Goal: Task Accomplishment & Management: Complete application form

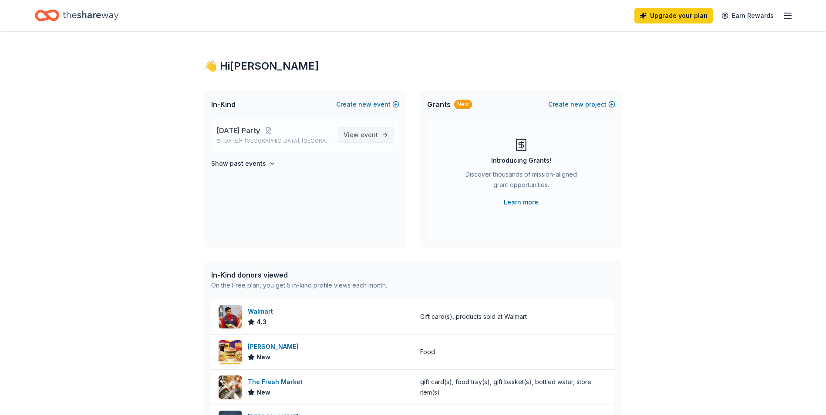
click at [367, 140] on link "View event" at bounding box center [366, 135] width 56 height 16
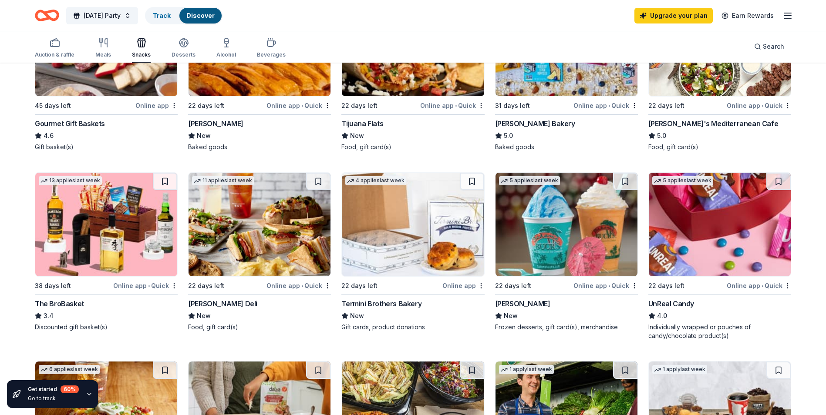
scroll to position [392, 0]
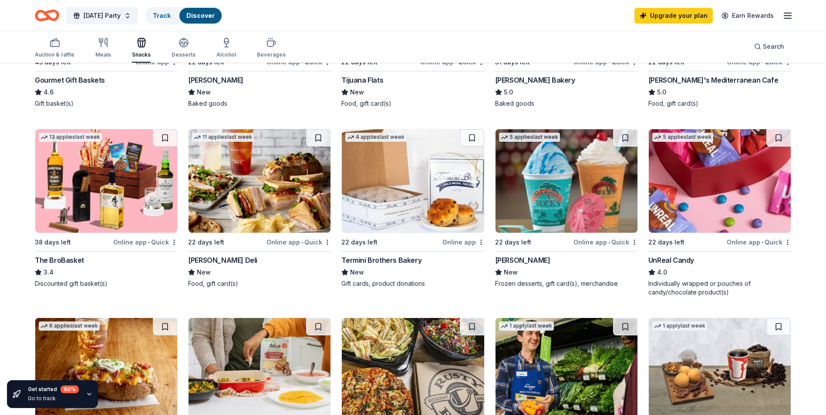
click at [707, 201] on img at bounding box center [720, 181] width 142 height 104
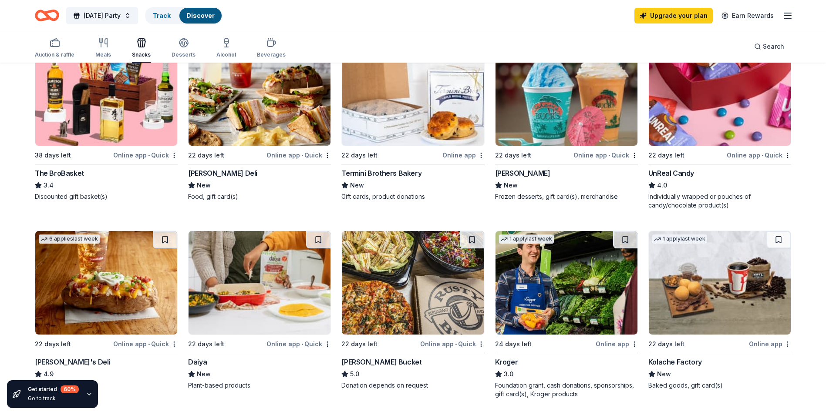
scroll to position [522, 0]
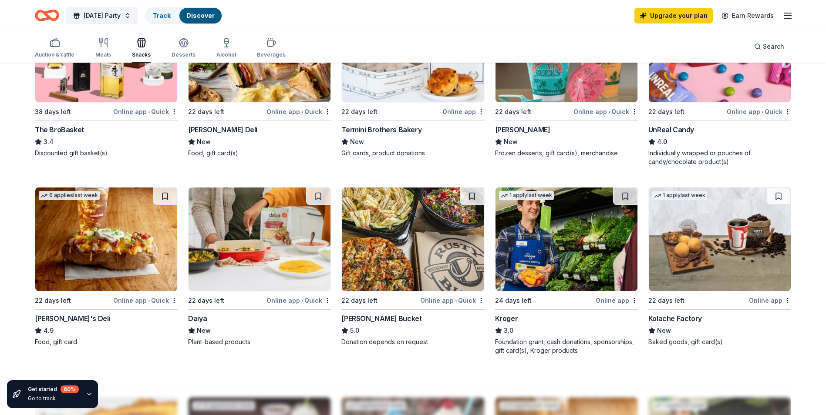
click at [111, 237] on img at bounding box center [106, 240] width 142 height 104
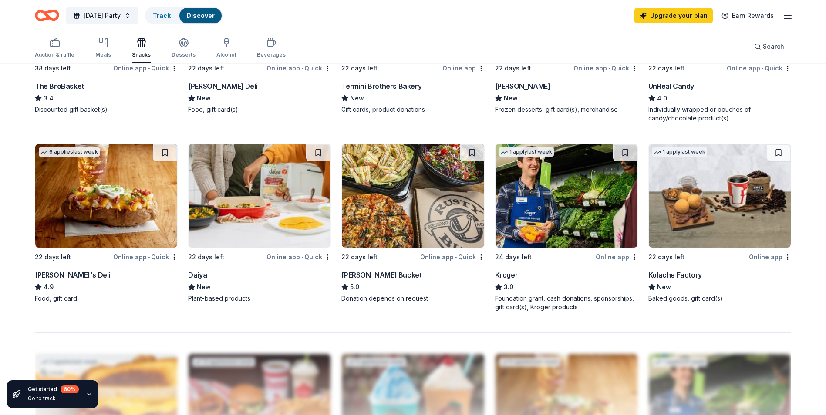
click at [570, 189] on img at bounding box center [566, 196] width 142 height 104
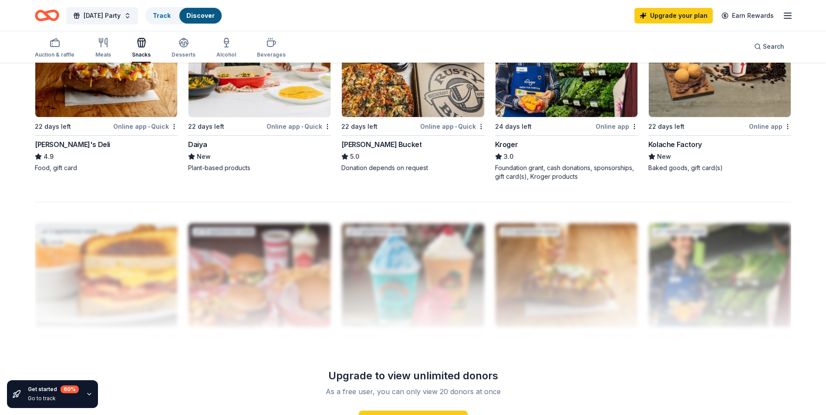
scroll to position [827, 0]
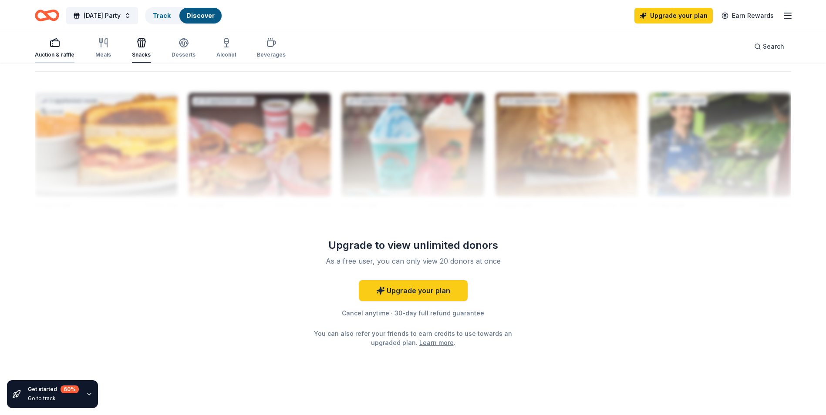
click at [48, 43] on div "button" at bounding box center [55, 42] width 40 height 10
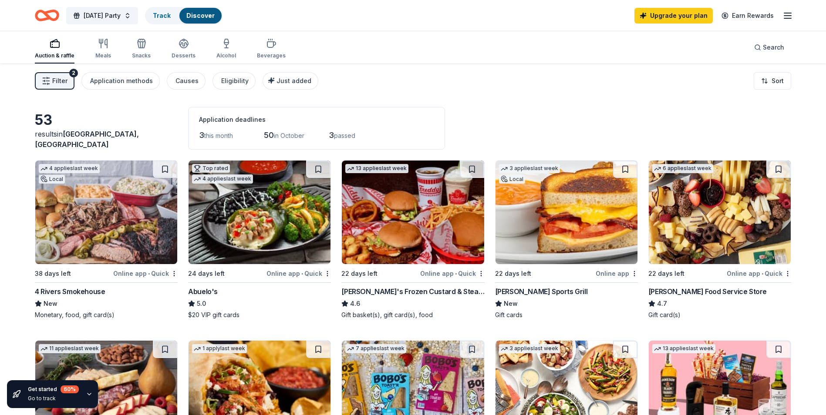
scroll to position [131, 0]
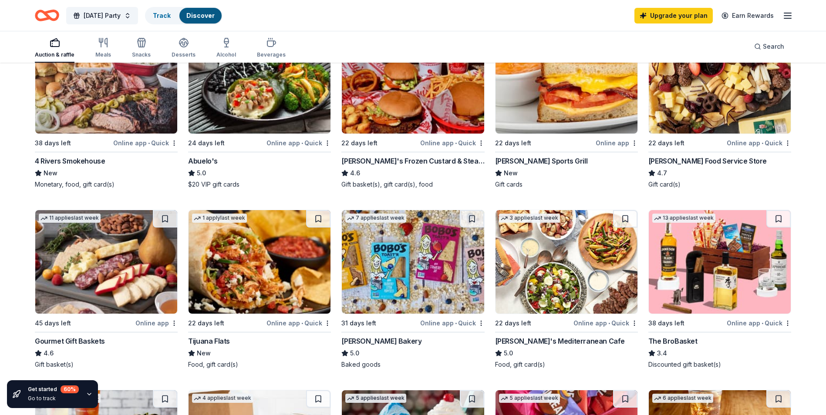
click at [258, 277] on img at bounding box center [260, 262] width 142 height 104
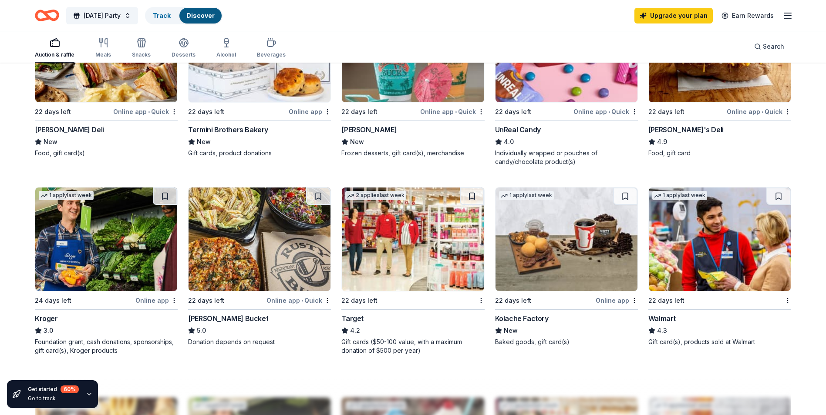
scroll to position [566, 0]
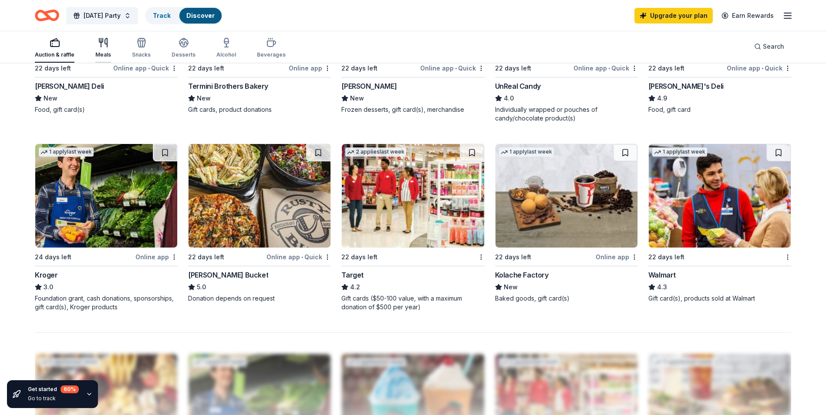
click at [100, 50] on div "Meals" at bounding box center [103, 47] width 16 height 21
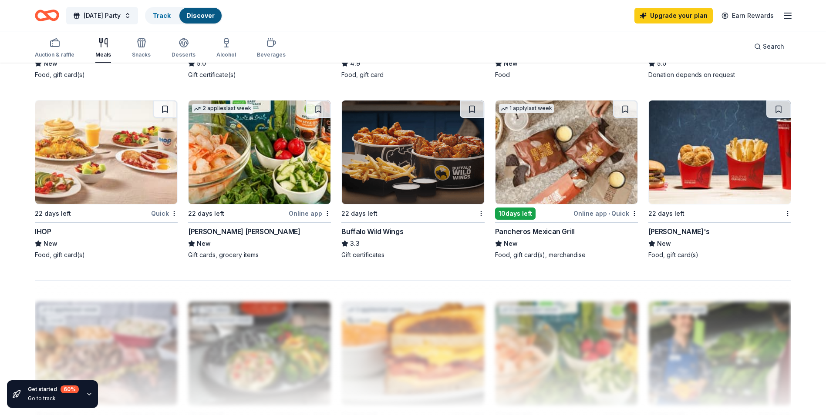
scroll to position [566, 0]
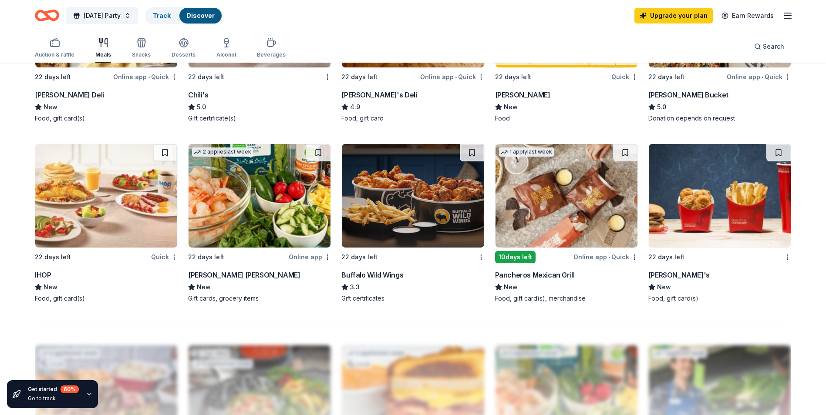
click at [98, 221] on img at bounding box center [106, 196] width 142 height 104
click at [728, 201] on img at bounding box center [720, 196] width 142 height 104
click at [148, 53] on div "Snacks" at bounding box center [141, 54] width 19 height 7
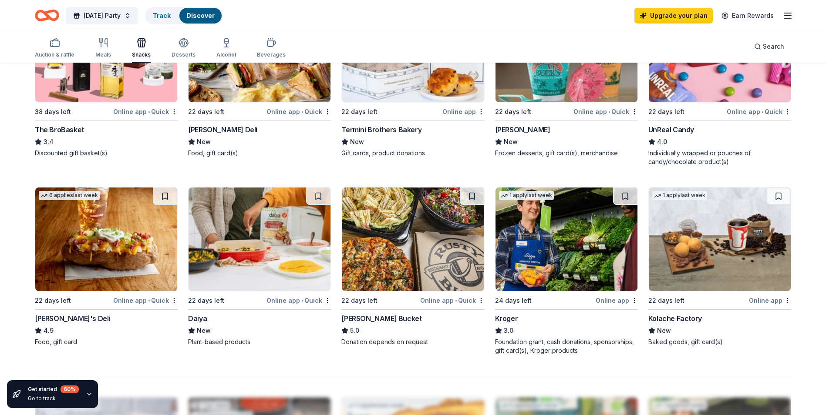
scroll to position [479, 0]
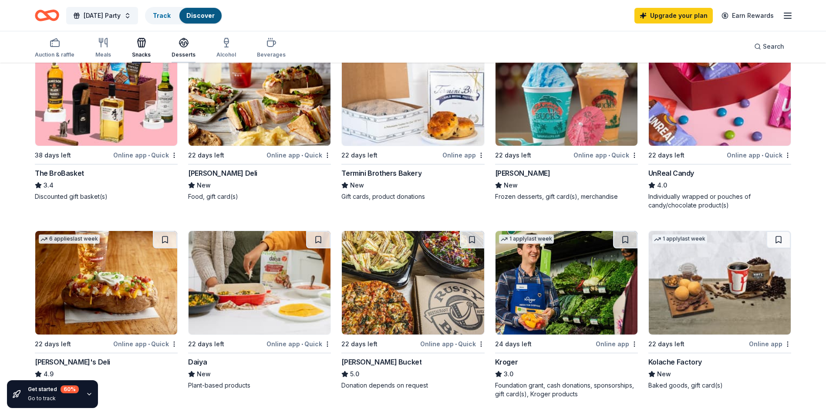
click at [183, 38] on icon "button" at bounding box center [183, 42] width 10 height 10
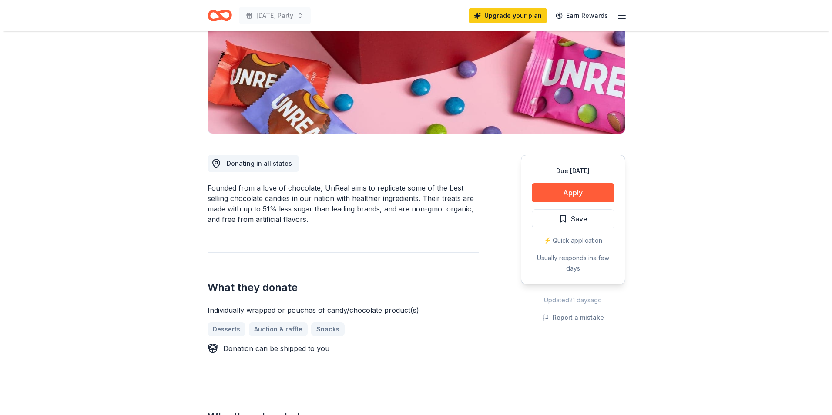
scroll to position [87, 0]
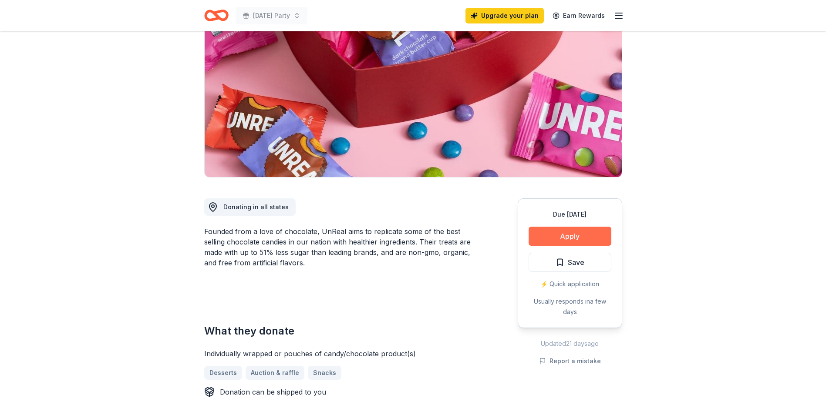
click at [572, 236] on button "Apply" at bounding box center [570, 236] width 83 height 19
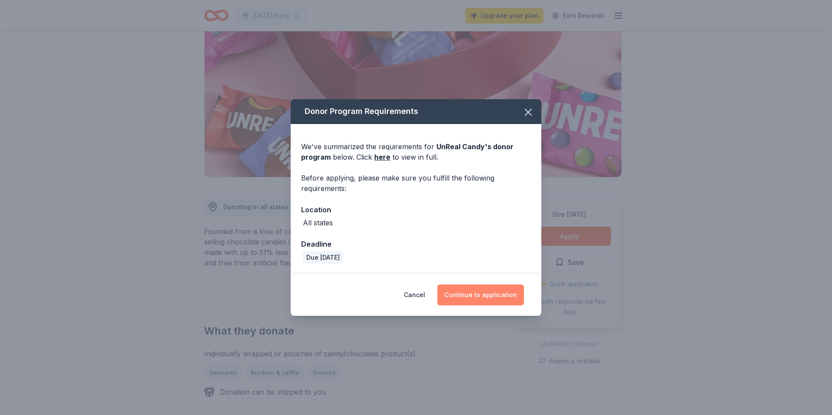
click at [489, 301] on button "Continue to application" at bounding box center [481, 295] width 87 height 21
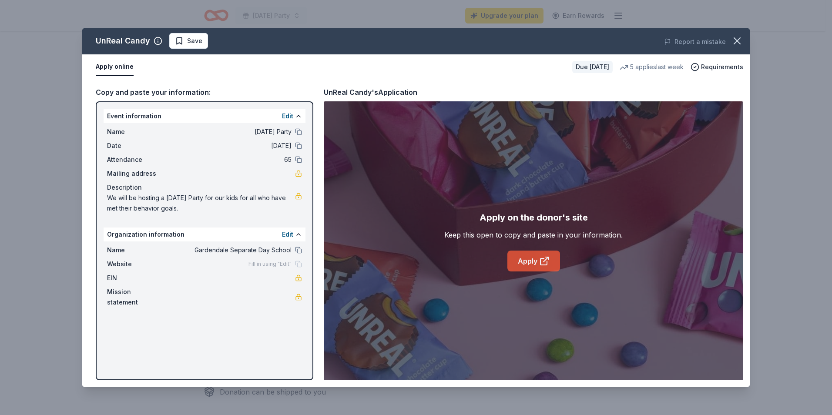
click at [529, 254] on link "Apply" at bounding box center [534, 261] width 53 height 21
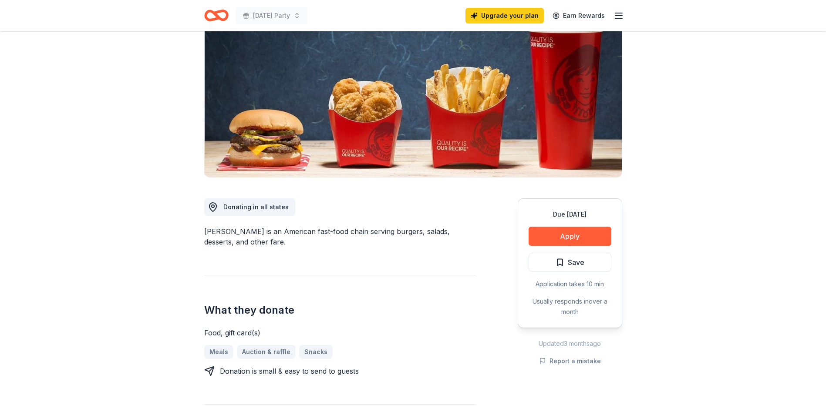
scroll to position [44, 0]
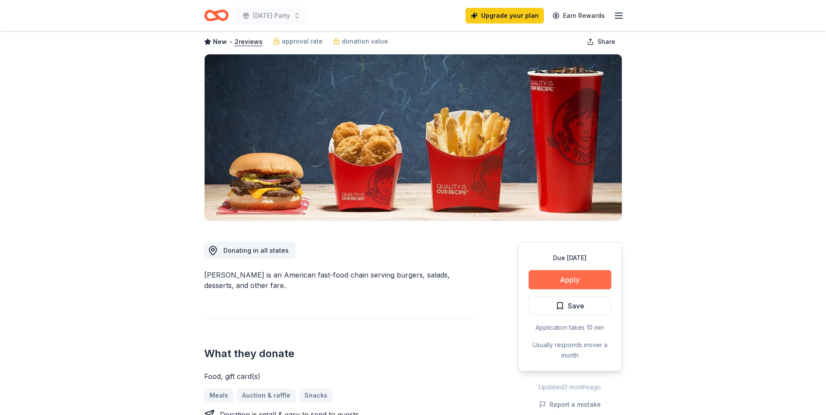
click at [573, 275] on button "Apply" at bounding box center [570, 279] width 83 height 19
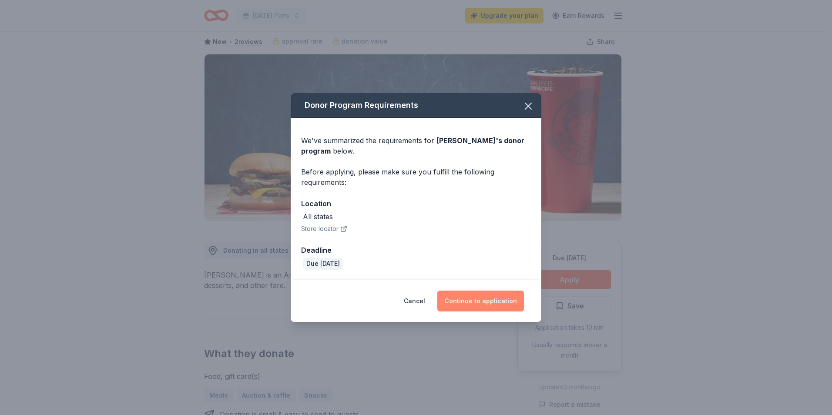
click at [471, 302] on button "Continue to application" at bounding box center [481, 301] width 87 height 21
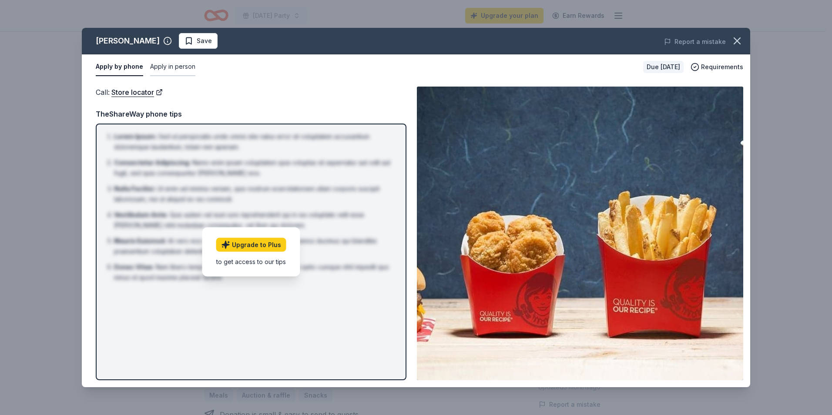
click at [174, 67] on button "Apply in person" at bounding box center [172, 67] width 45 height 18
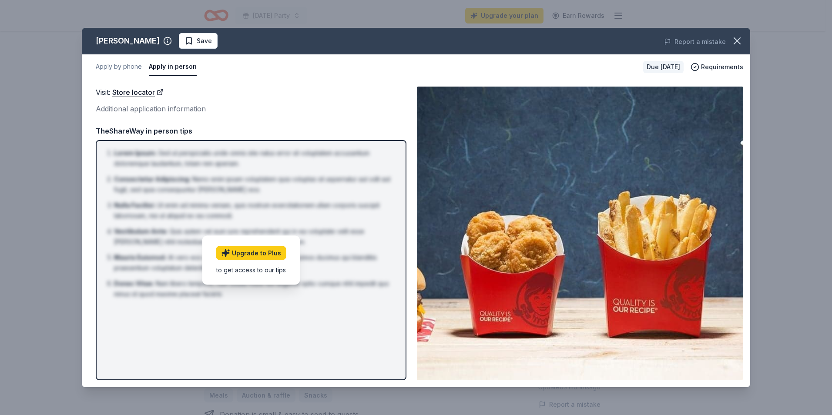
click at [174, 67] on button "Apply in person" at bounding box center [173, 67] width 48 height 18
click at [732, 44] on icon "button" at bounding box center [737, 41] width 12 height 12
